Goal: Find specific page/section: Find specific page/section

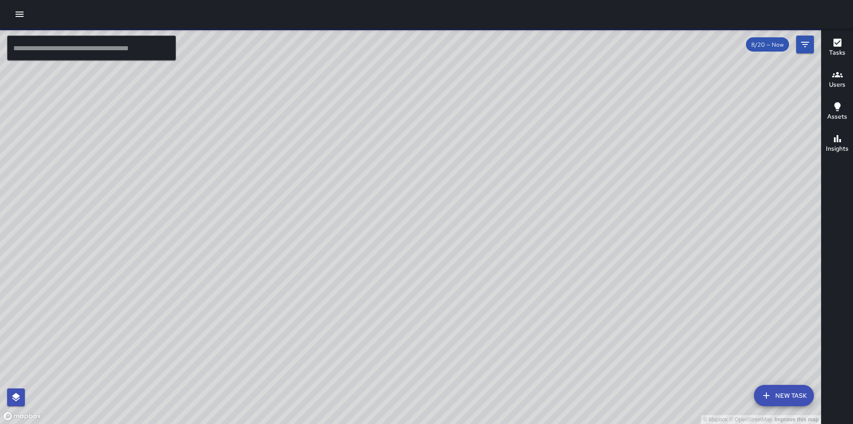
click at [22, 16] on icon "button" at bounding box center [19, 14] width 11 height 11
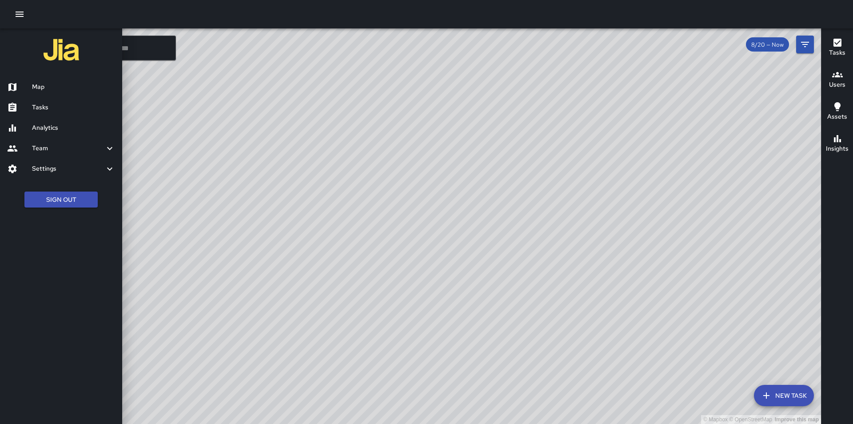
click at [331, 166] on div at bounding box center [426, 212] width 853 height 424
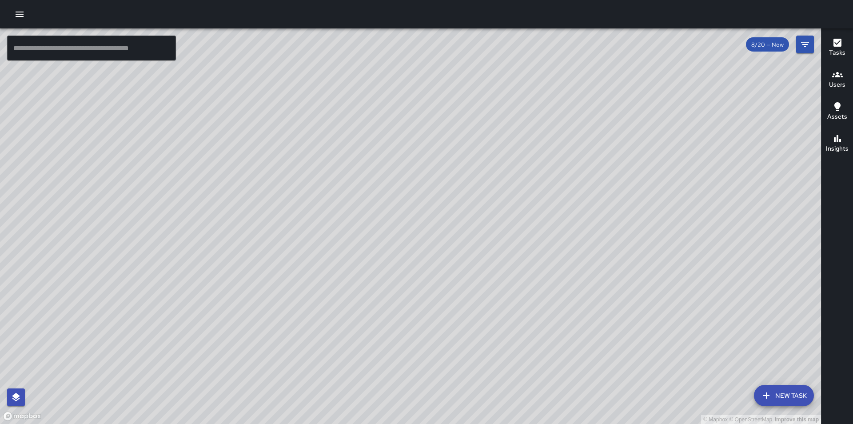
click at [50, 57] on input "text" at bounding box center [91, 48] width 169 height 25
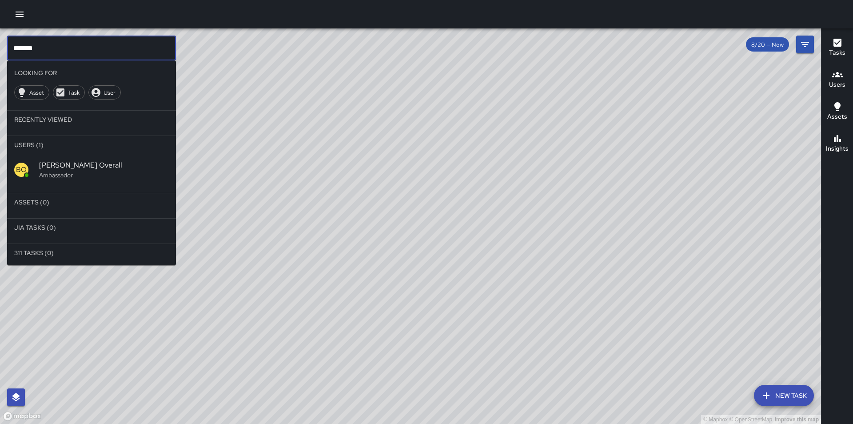
type input "*******"
click at [56, 175] on p "Ambassador" at bounding box center [104, 175] width 130 height 9
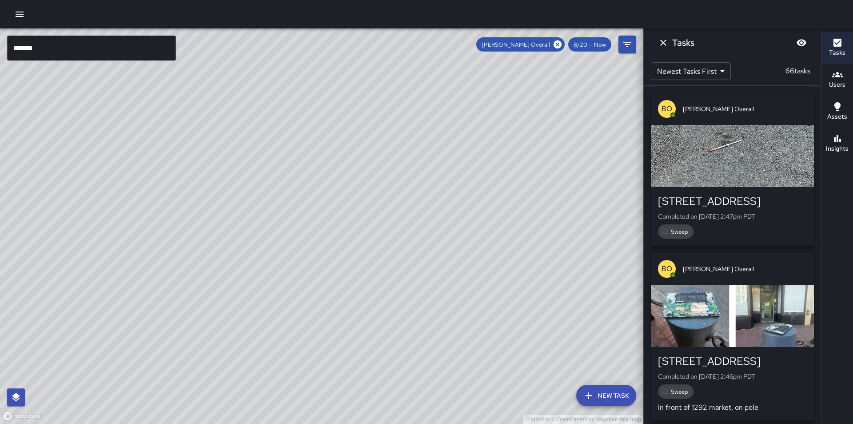
drag, startPoint x: 278, startPoint y: 263, endPoint x: 319, endPoint y: 186, distance: 86.8
click at [343, 175] on div "© Mapbox © OpenStreetMap Improve this map" at bounding box center [321, 225] width 643 height 395
drag, startPoint x: 554, startPoint y: 44, endPoint x: 520, endPoint y: 69, distance: 41.7
click at [555, 44] on icon at bounding box center [557, 45] width 10 height 10
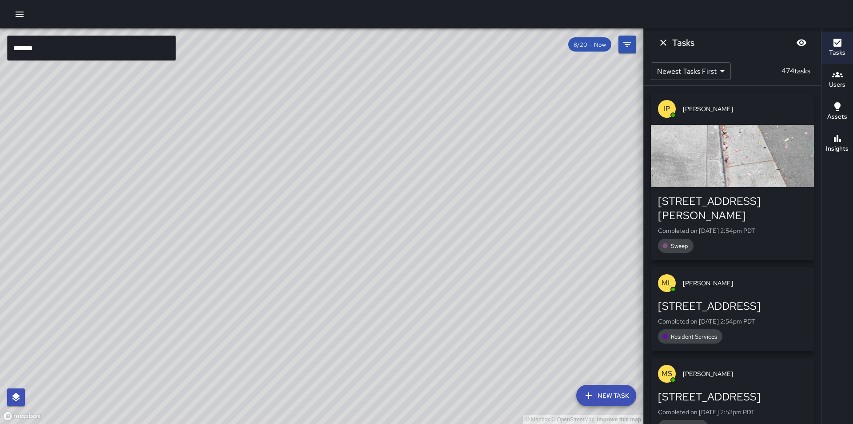
drag, startPoint x: 208, startPoint y: 345, endPoint x: 357, endPoint y: 242, distance: 180.9
click at [357, 242] on div "© Mapbox © OpenStreetMap Improve this map" at bounding box center [321, 225] width 643 height 395
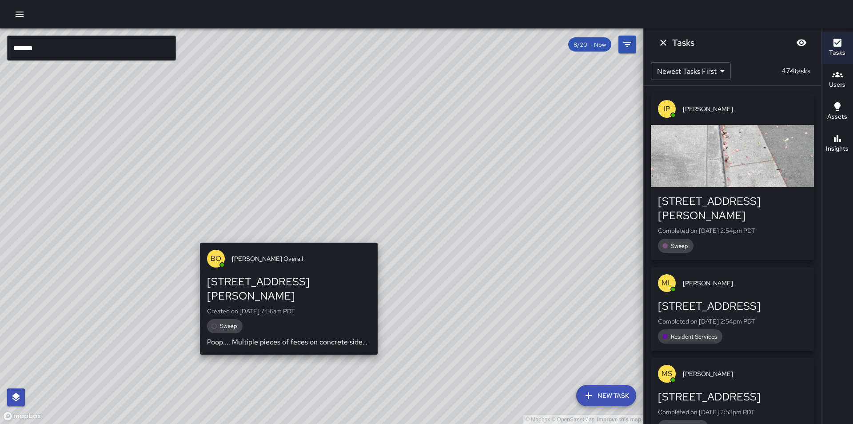
click at [281, 238] on div "© Mapbox © OpenStreetMap Improve this map [PERSON_NAME] Overall [STREET_ADDRESS…" at bounding box center [321, 225] width 643 height 395
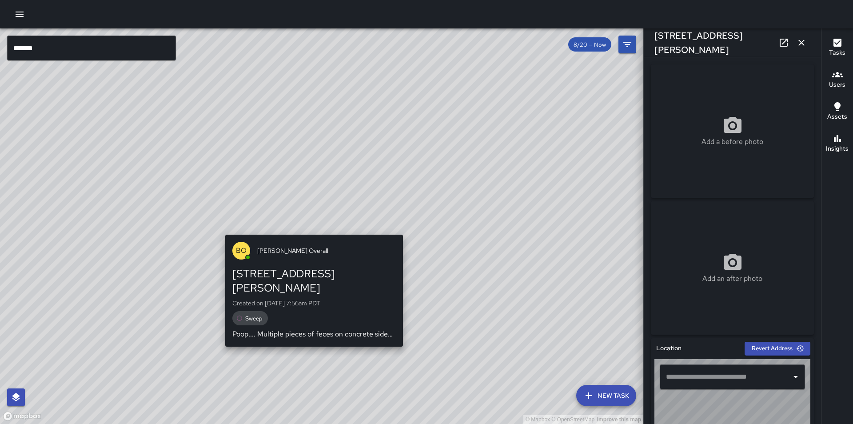
type input "**********"
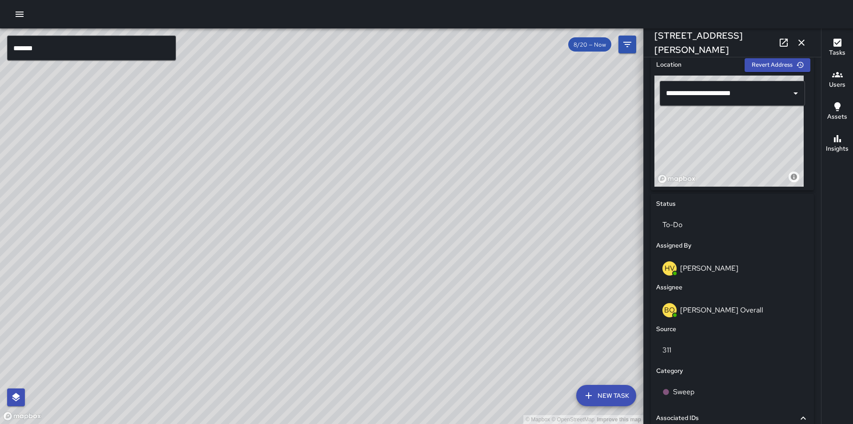
scroll to position [266, 0]
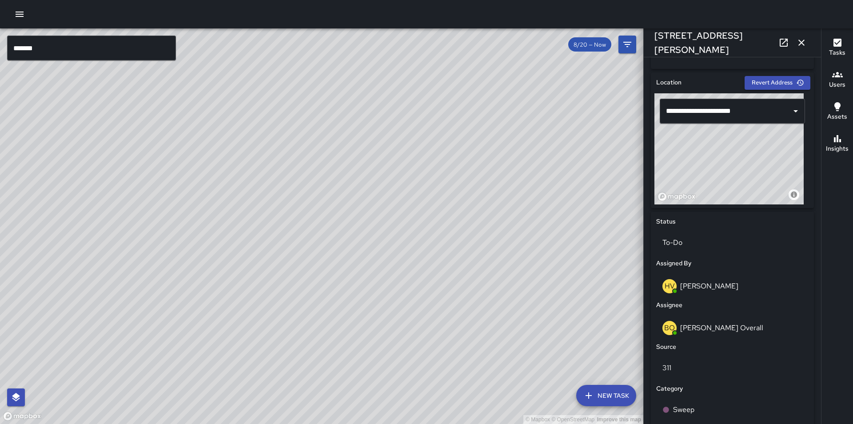
click at [802, 37] on icon "button" at bounding box center [801, 42] width 11 height 11
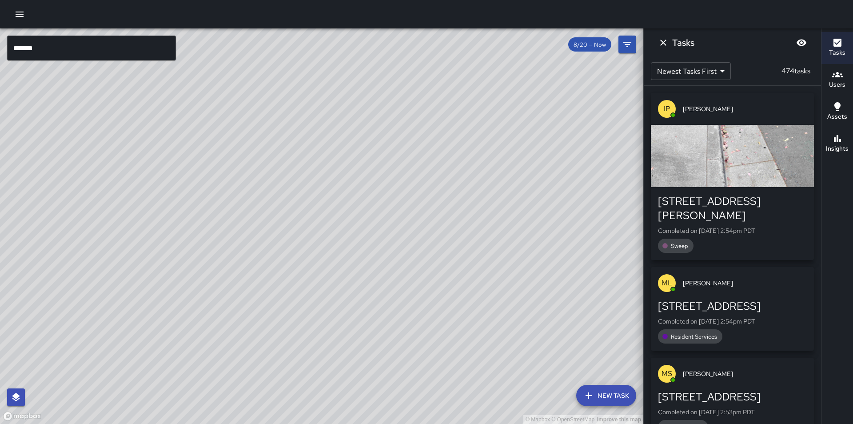
drag, startPoint x: 578, startPoint y: 194, endPoint x: 476, endPoint y: 297, distance: 145.1
click at [476, 298] on div "© Mapbox © OpenStreetMap Improve this map" at bounding box center [321, 225] width 643 height 395
click at [478, 230] on div "© Mapbox © OpenStreetMap Improve this map" at bounding box center [321, 225] width 643 height 395
click at [479, 231] on div "© Mapbox © OpenStreetMap Improve this map Unassigned [STREET_ADDRESS] Completed…" at bounding box center [321, 225] width 643 height 395
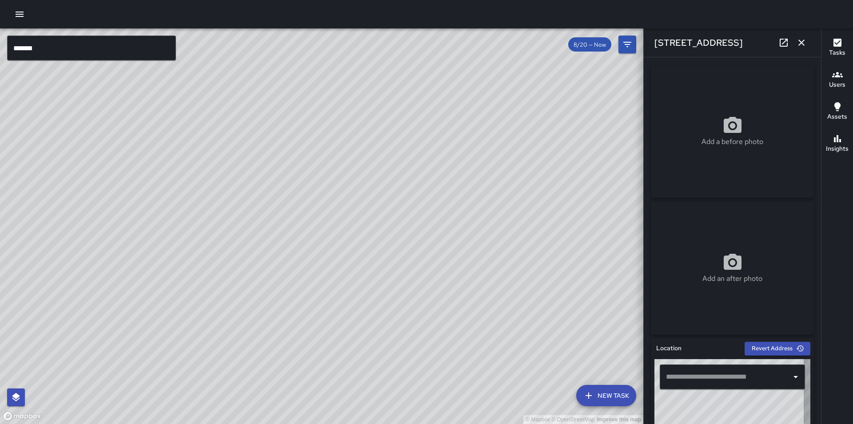
type input "**********"
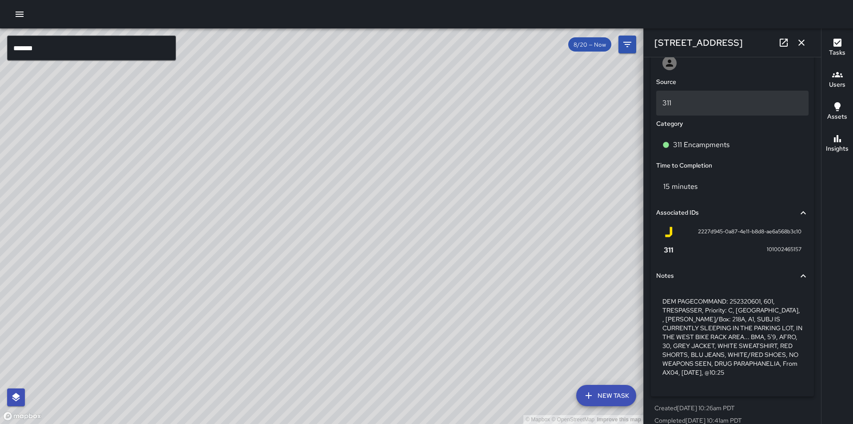
scroll to position [222, 0]
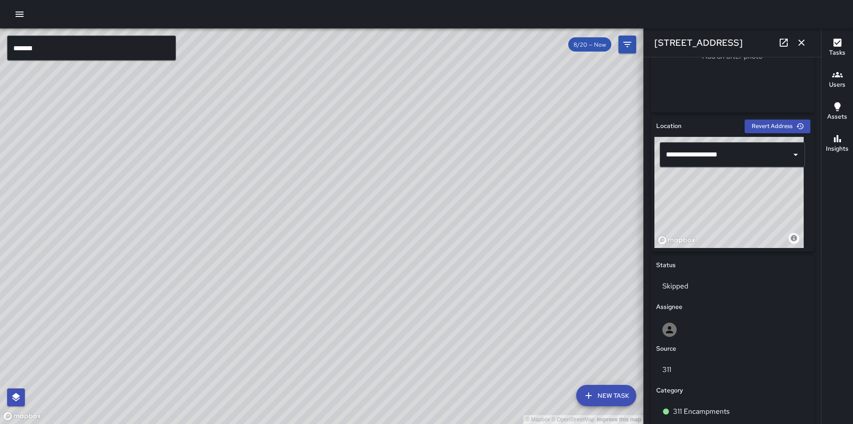
click at [798, 33] on div "[STREET_ADDRESS]" at bounding box center [731, 42] width 177 height 28
click at [800, 44] on icon "button" at bounding box center [801, 43] width 6 height 6
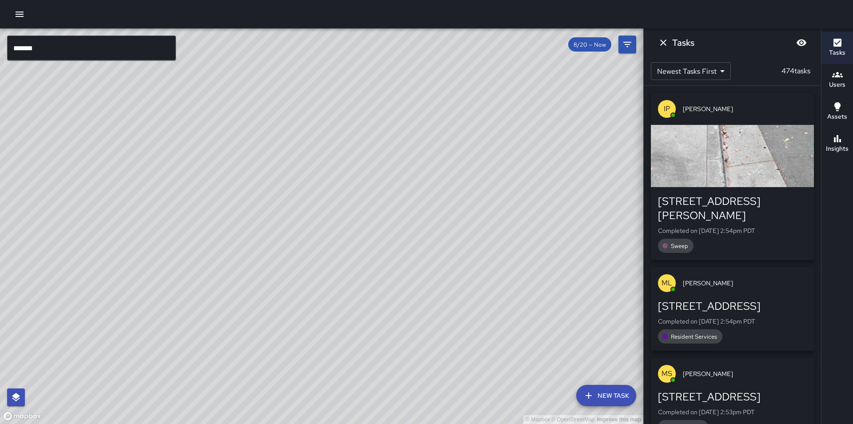
click at [379, 156] on div "© Mapbox © OpenStreetMap Improve this map MS [PERSON_NAME] [STREET_ADDRESS] Com…" at bounding box center [321, 225] width 643 height 395
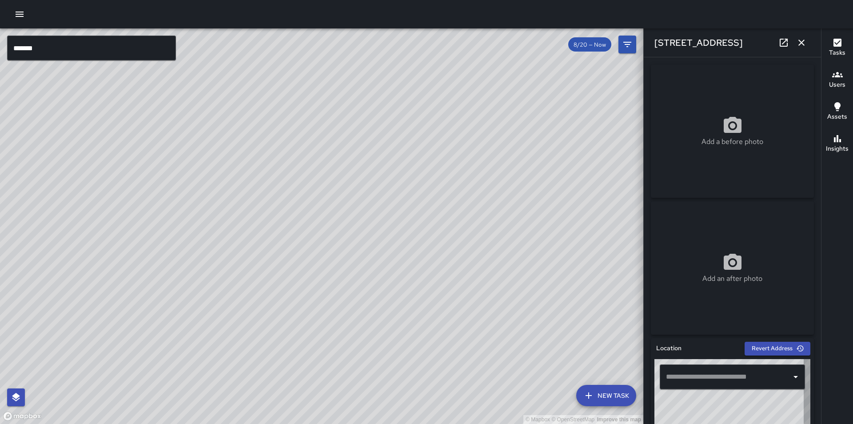
type input "**********"
click at [435, 153] on div "© Mapbox © OpenStreetMap Improve this map" at bounding box center [321, 225] width 643 height 395
click at [806, 40] on button "button" at bounding box center [801, 43] width 18 height 18
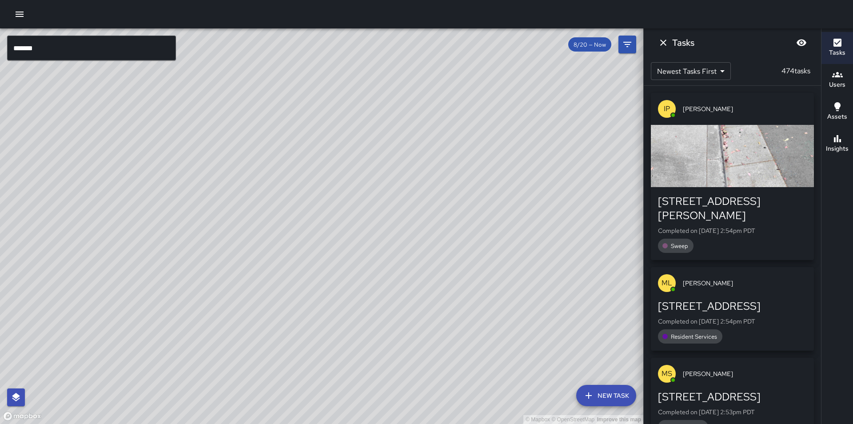
click at [240, 264] on div "© Mapbox © OpenStreetMap Improve this map MS [PERSON_NAME] Ambassador Tasks 44 …" at bounding box center [321, 225] width 643 height 395
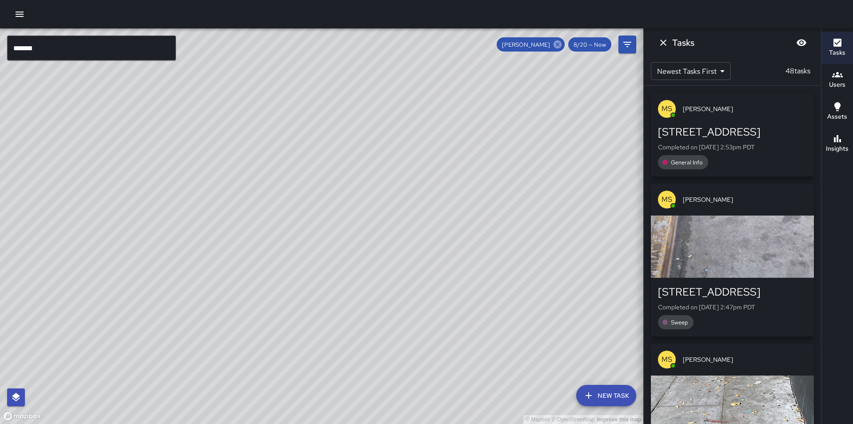
click at [559, 45] on icon at bounding box center [557, 45] width 10 height 10
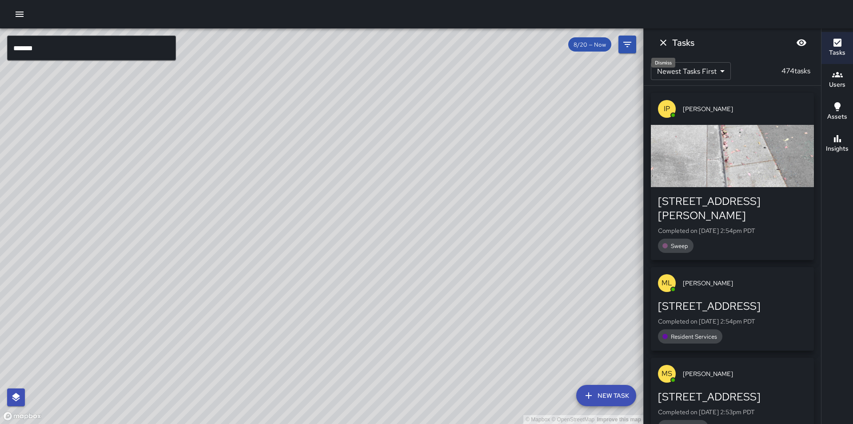
click at [660, 42] on icon "Dismiss" at bounding box center [663, 42] width 11 height 11
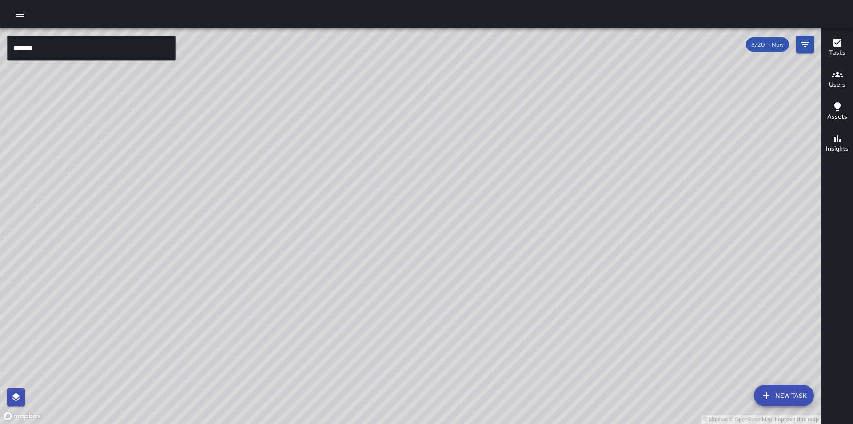
click at [608, 150] on div "© Mapbox © OpenStreetMap Improve this map" at bounding box center [410, 225] width 821 height 395
drag, startPoint x: 651, startPoint y: 181, endPoint x: 448, endPoint y: 272, distance: 222.4
click at [448, 272] on div "© Mapbox © OpenStreetMap Improve this map" at bounding box center [410, 225] width 821 height 395
